Goal: Task Accomplishment & Management: Use online tool/utility

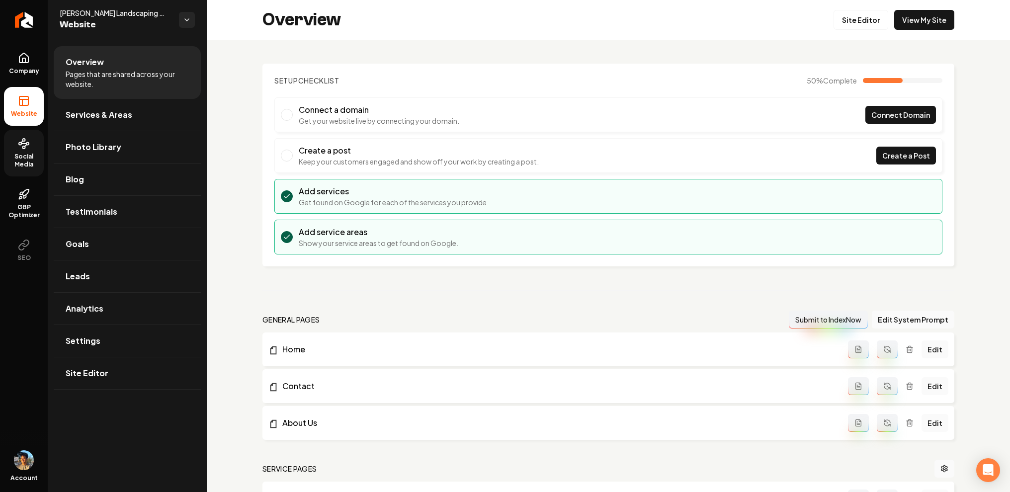
click at [26, 156] on span "Social Media" at bounding box center [24, 161] width 40 height 16
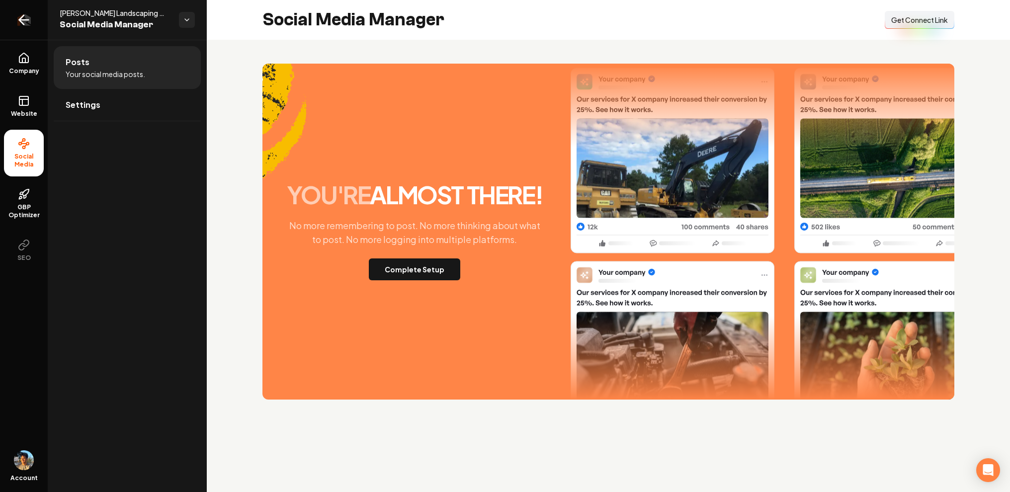
click at [34, 20] on link "Return to dashboard" at bounding box center [24, 20] width 48 height 40
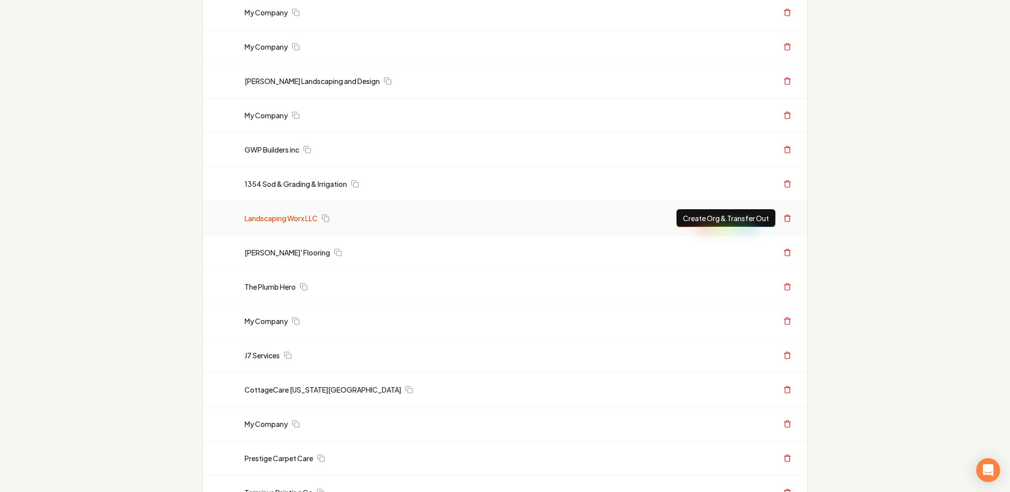
scroll to position [130, 0]
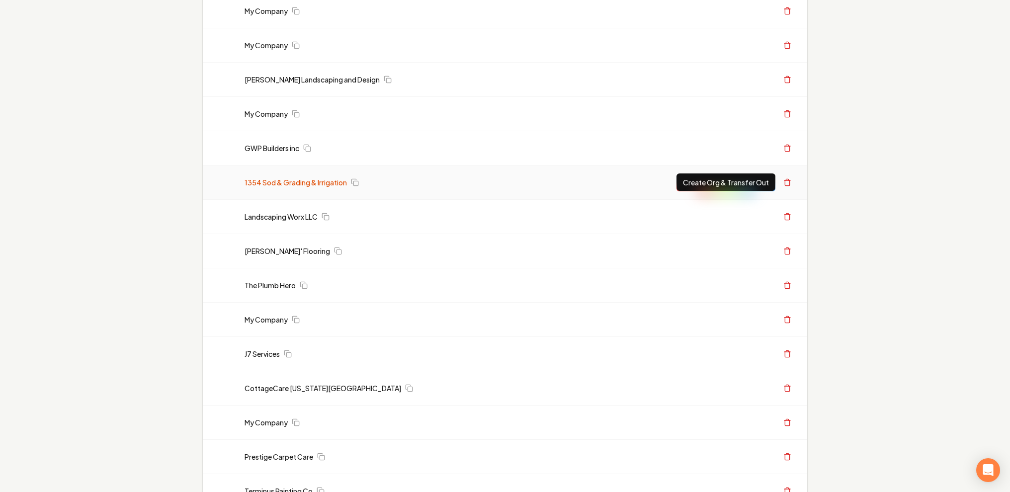
click at [283, 184] on link "1354 Sod & Grading & Irrigation" at bounding box center [296, 182] width 102 height 10
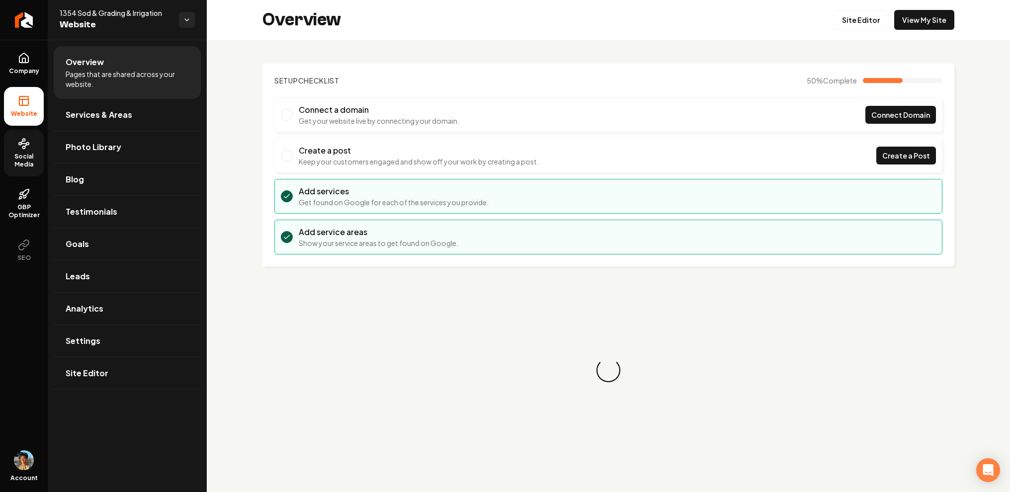
click at [28, 147] on icon at bounding box center [24, 144] width 12 height 12
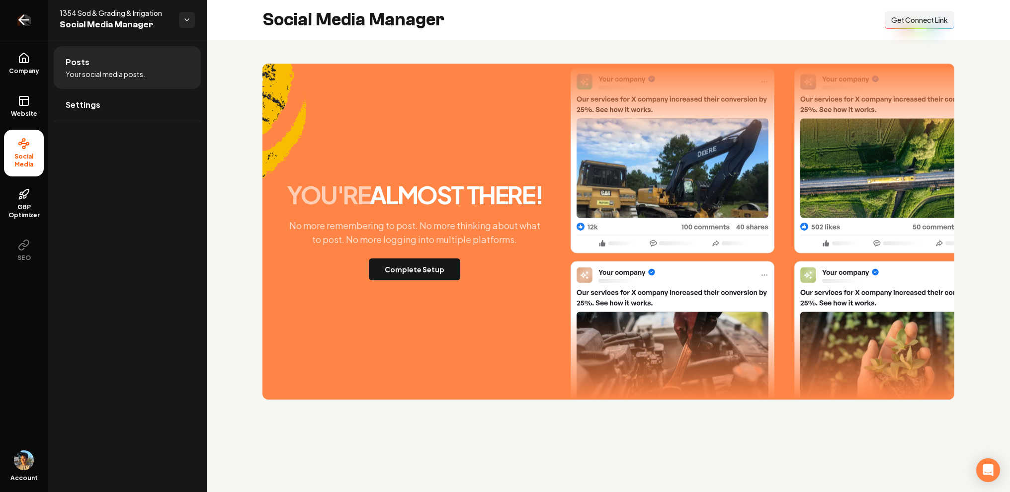
click at [23, 14] on icon "Return to dashboard" at bounding box center [24, 20] width 16 height 16
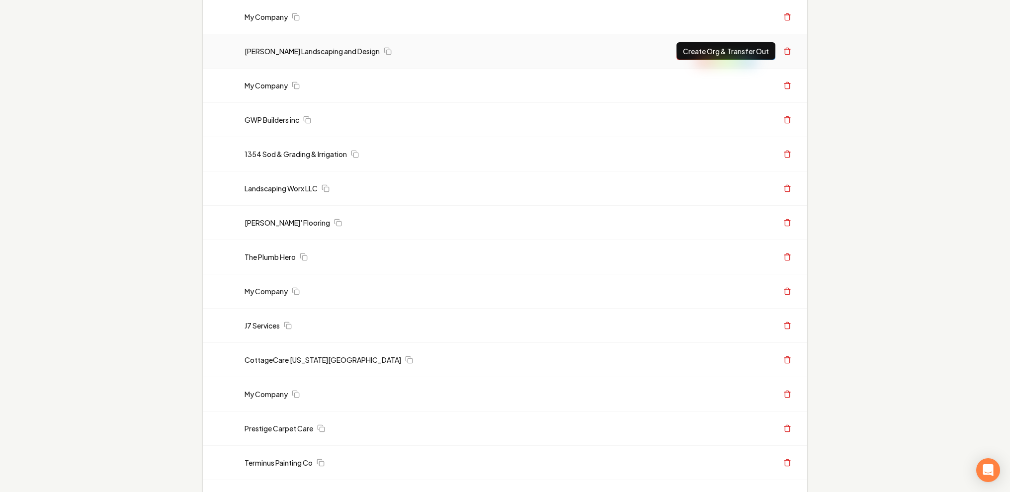
scroll to position [162, 0]
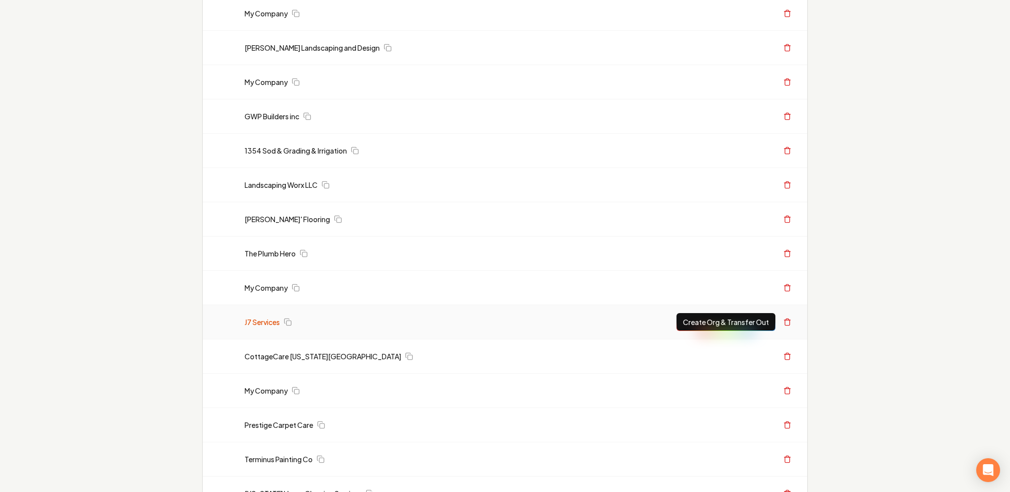
click at [264, 323] on link "J7 Services" at bounding box center [262, 322] width 35 height 10
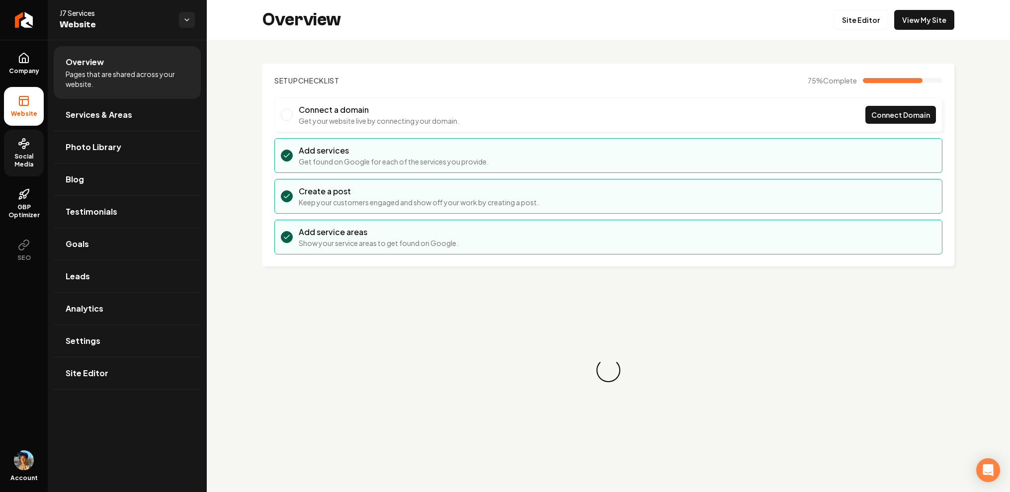
click at [27, 150] on link "Social Media" at bounding box center [24, 153] width 40 height 47
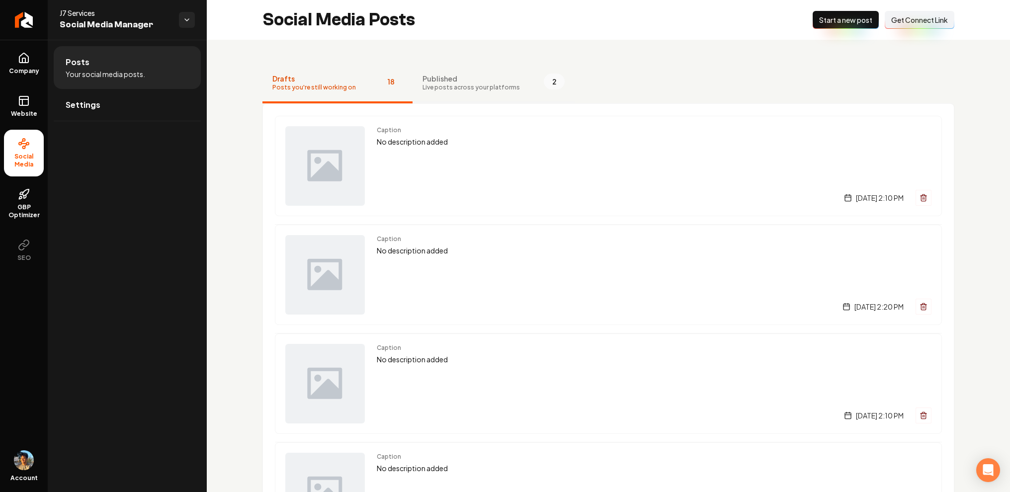
click at [469, 85] on span "Live posts across your platforms" at bounding box center [471, 88] width 97 height 8
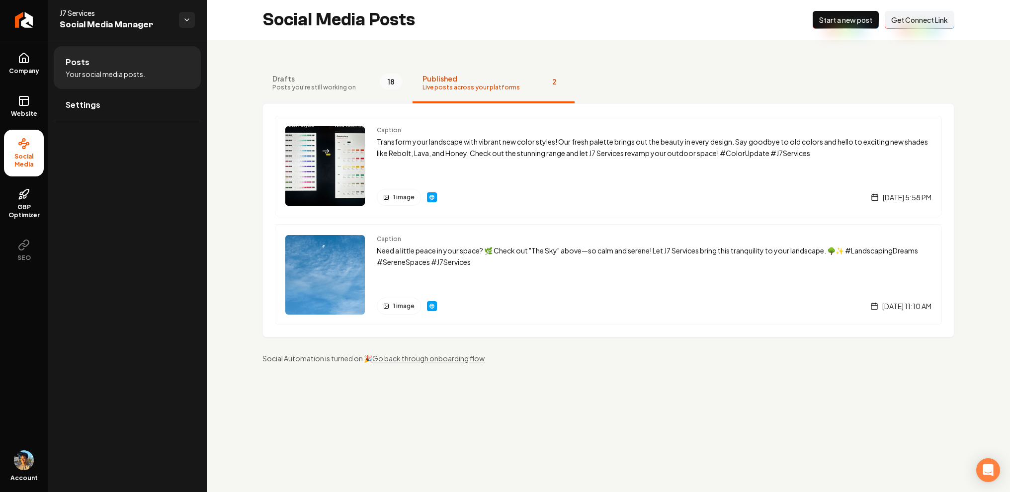
click at [361, 82] on button "Drafts Posts you're still working on 18" at bounding box center [337, 84] width 150 height 40
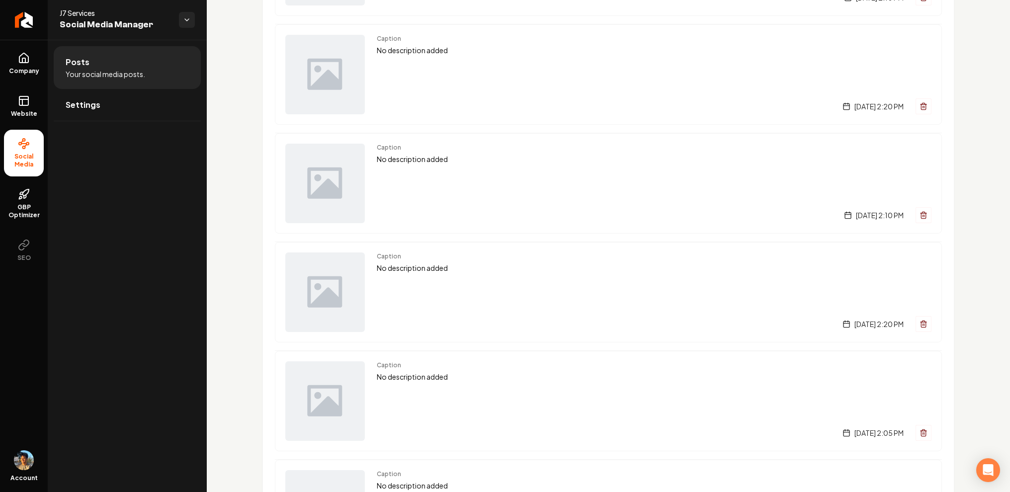
scroll to position [421, 0]
click at [427, 254] on span "Caption" at bounding box center [654, 254] width 555 height 8
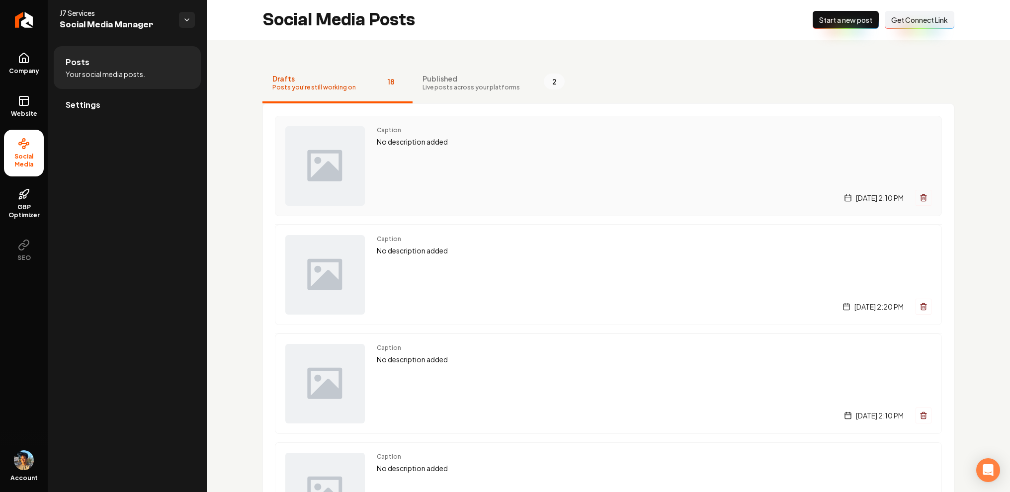
click at [425, 145] on p "No description added" at bounding box center [654, 141] width 555 height 11
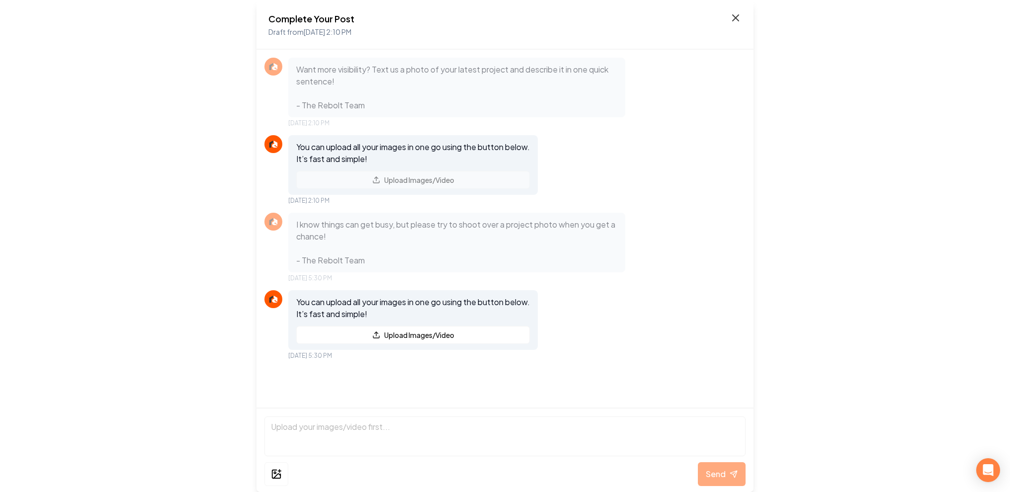
click at [735, 17] on icon at bounding box center [736, 18] width 6 height 6
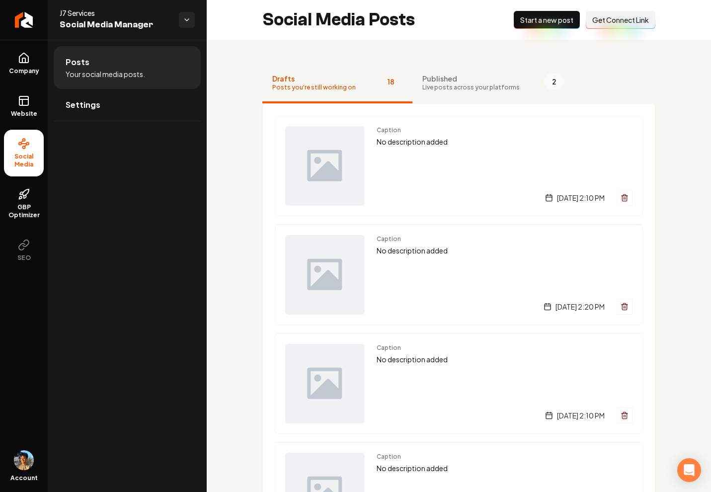
click at [185, 13] on html "Company Website Social Media GBP Optimizer SEO Account J7 Services Social Media…" at bounding box center [355, 246] width 711 height 492
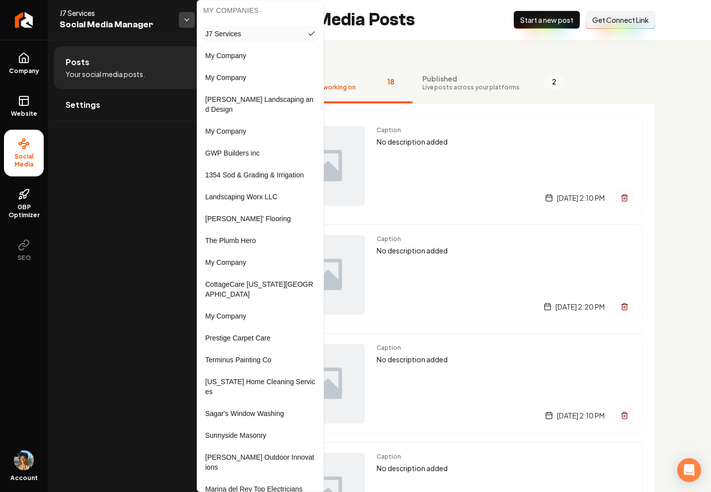
click at [187, 20] on html "Company Website Social Media GBP Optimizer SEO Account J7 Services Social Media…" at bounding box center [355, 246] width 711 height 492
